Goal: Communication & Community: Answer question/provide support

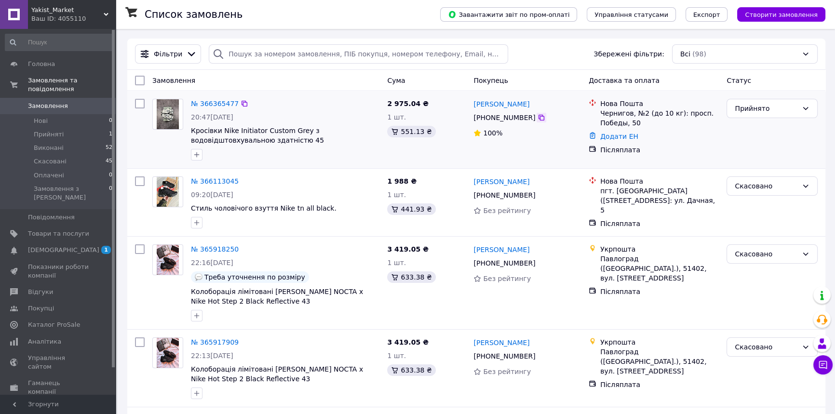
click at [538, 119] on icon at bounding box center [542, 118] width 8 height 8
click at [154, 101] on picture at bounding box center [167, 114] width 31 height 31
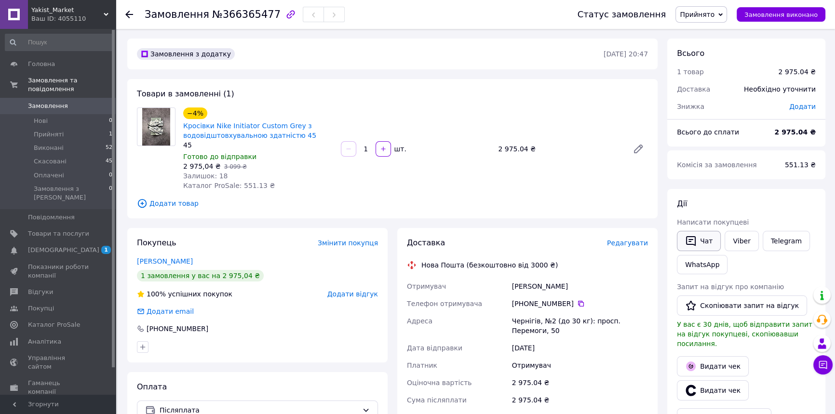
click at [707, 231] on button "Чат" at bounding box center [699, 241] width 44 height 20
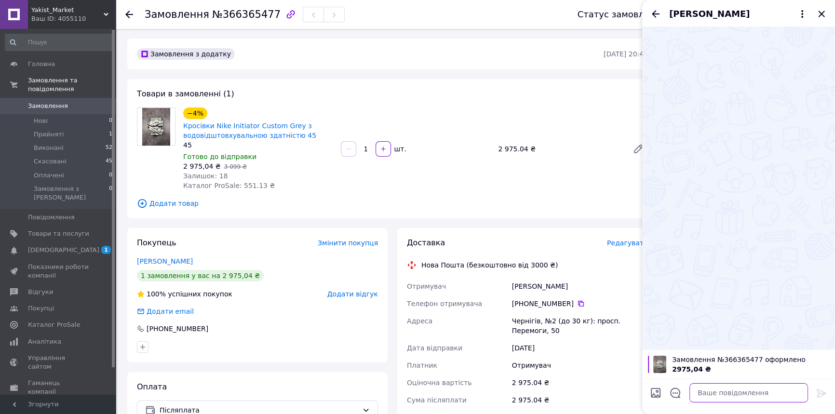
click at [720, 386] on textarea at bounding box center [748, 392] width 119 height 19
type textarea "Доброго дня"
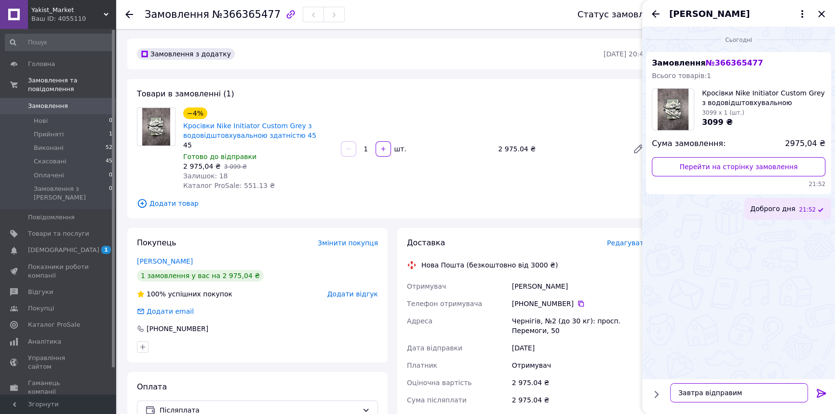
type textarea "Завтра відправимо"
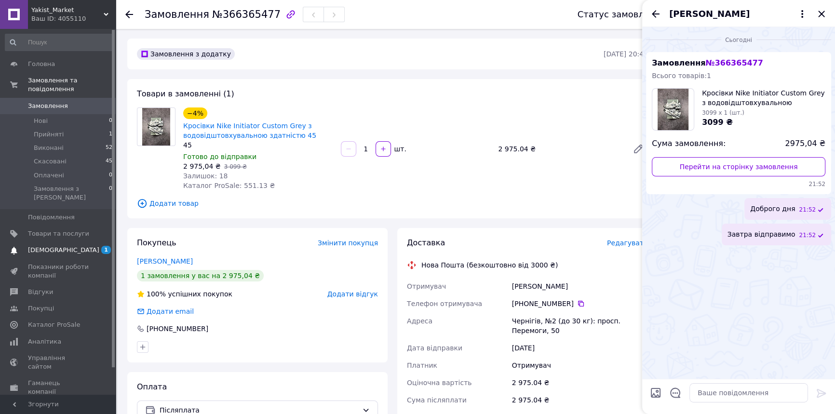
click at [72, 242] on link "[DEMOGRAPHIC_DATA] 1" at bounding box center [59, 250] width 118 height 16
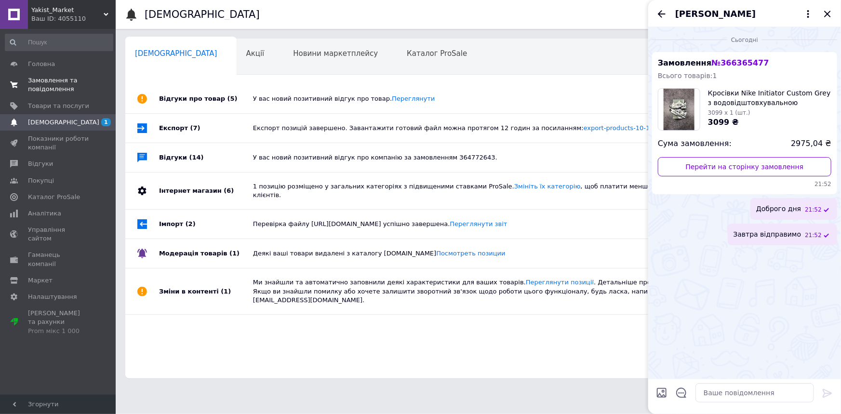
click at [35, 77] on span "Замовлення та повідомлення" at bounding box center [58, 84] width 61 height 17
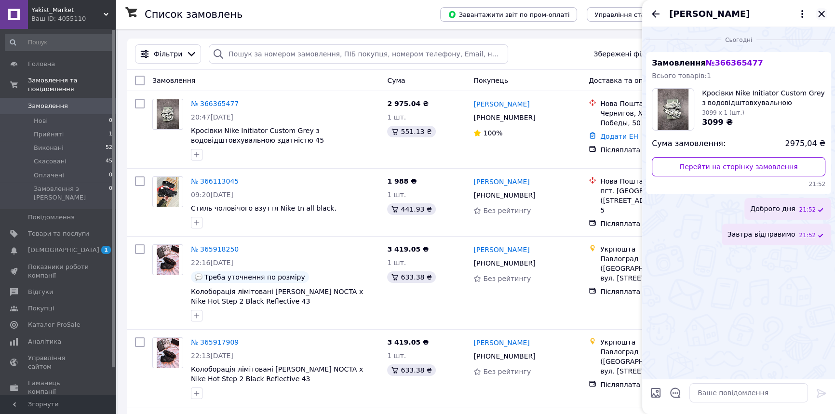
click at [821, 17] on icon "Закрити" at bounding box center [822, 14] width 12 height 12
